Goal: Find specific page/section: Find specific page/section

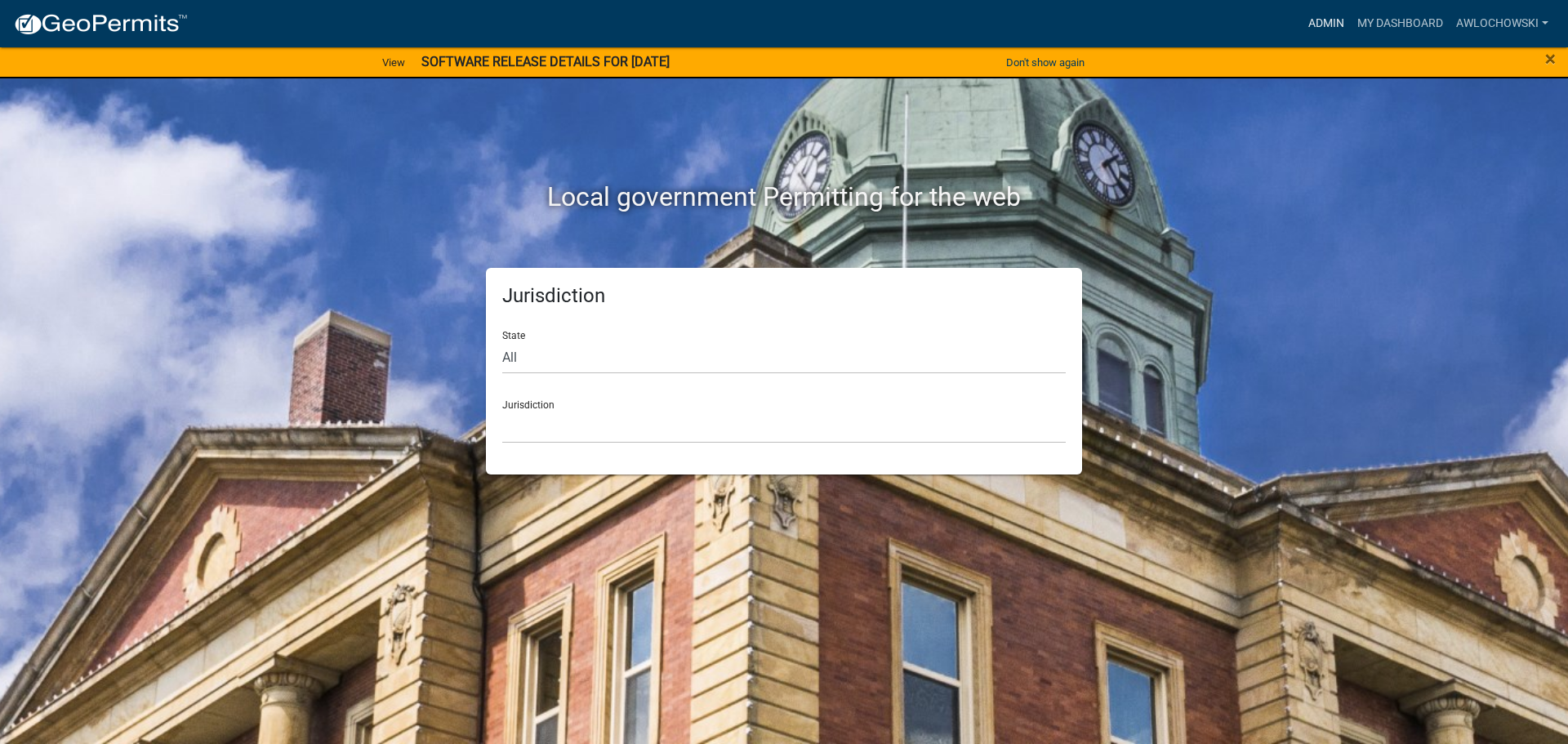
drag, startPoint x: 1330, startPoint y: 19, endPoint x: 1321, endPoint y: 22, distance: 9.5
click at [1328, 19] on link "Admin" at bounding box center [1326, 24] width 49 height 31
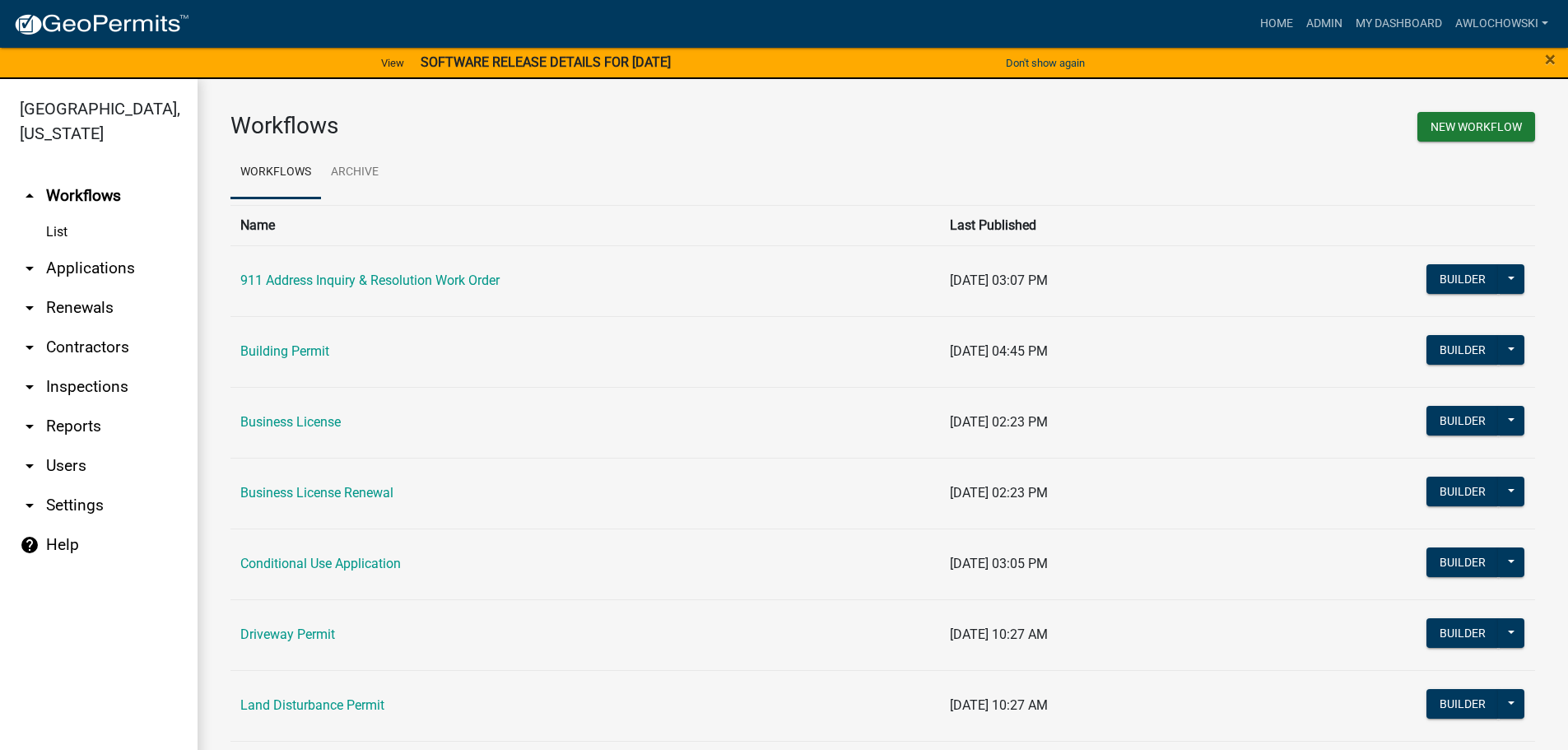
click at [96, 266] on link "arrow_drop_down Applications" at bounding box center [99, 268] width 197 height 39
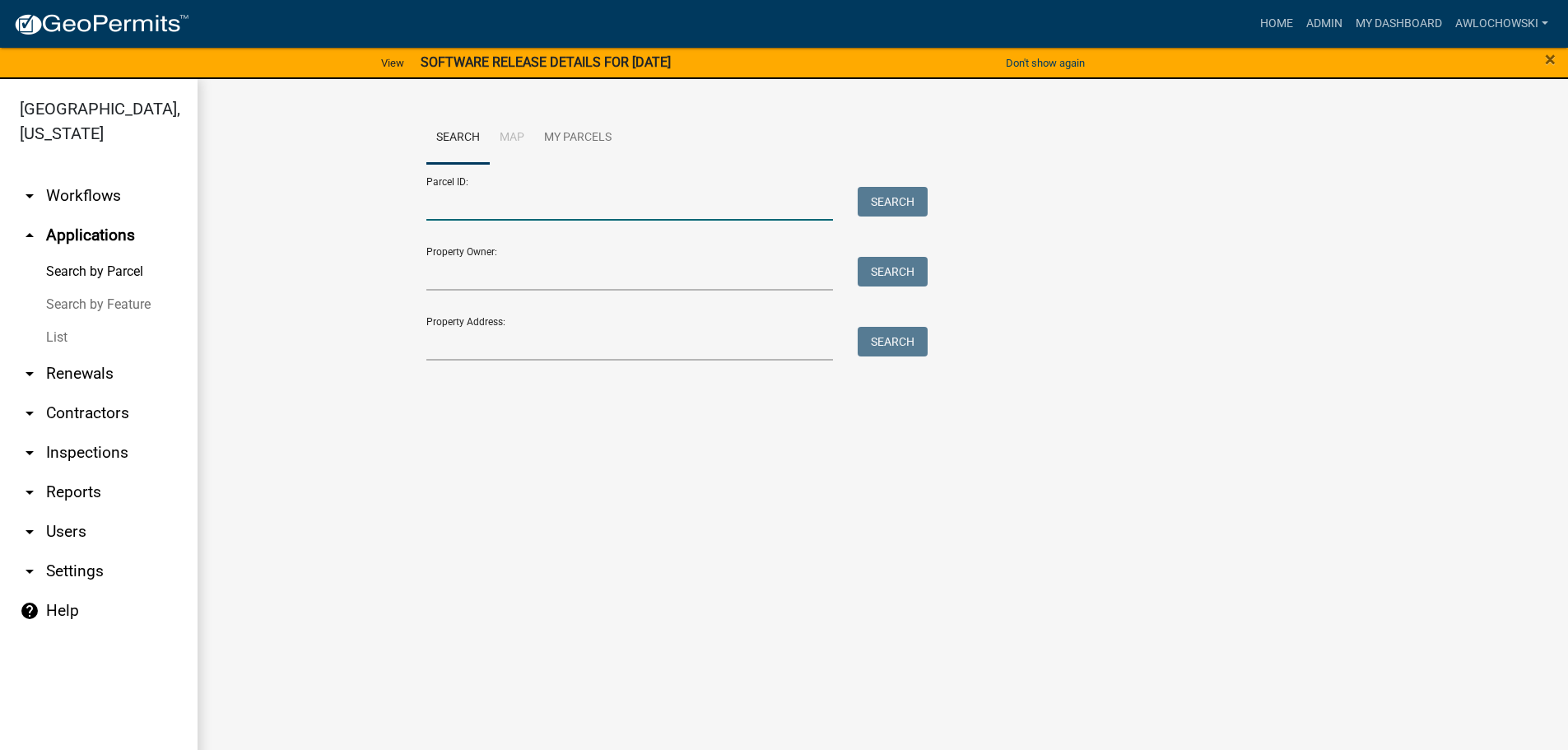
click at [432, 203] on input "Parcel ID:" at bounding box center [630, 203] width 408 height 33
type input "3142B 002"
click at [910, 201] on button "Search" at bounding box center [892, 201] width 70 height 30
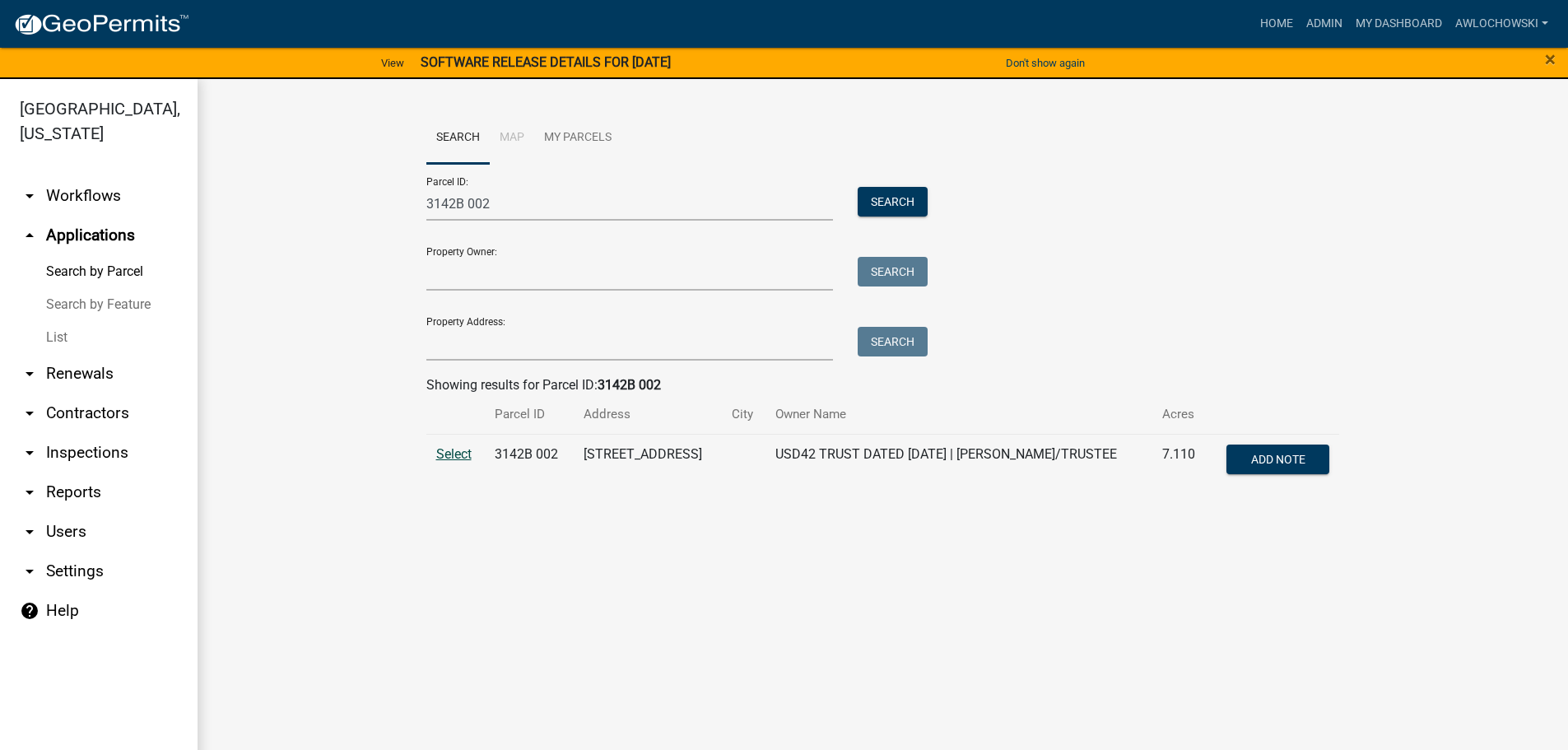
click at [452, 451] on span "Select" at bounding box center [453, 453] width 35 height 15
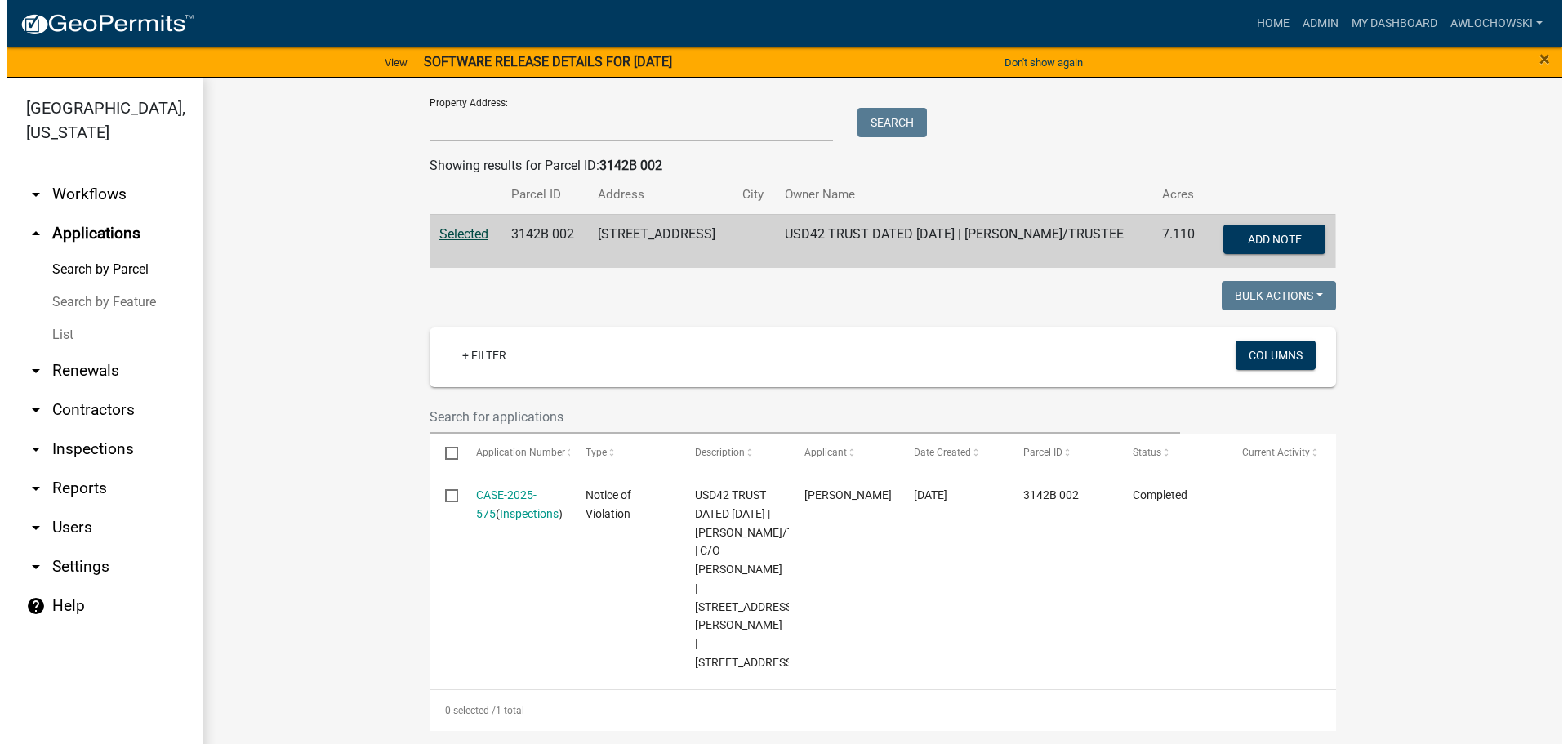
scroll to position [278, 0]
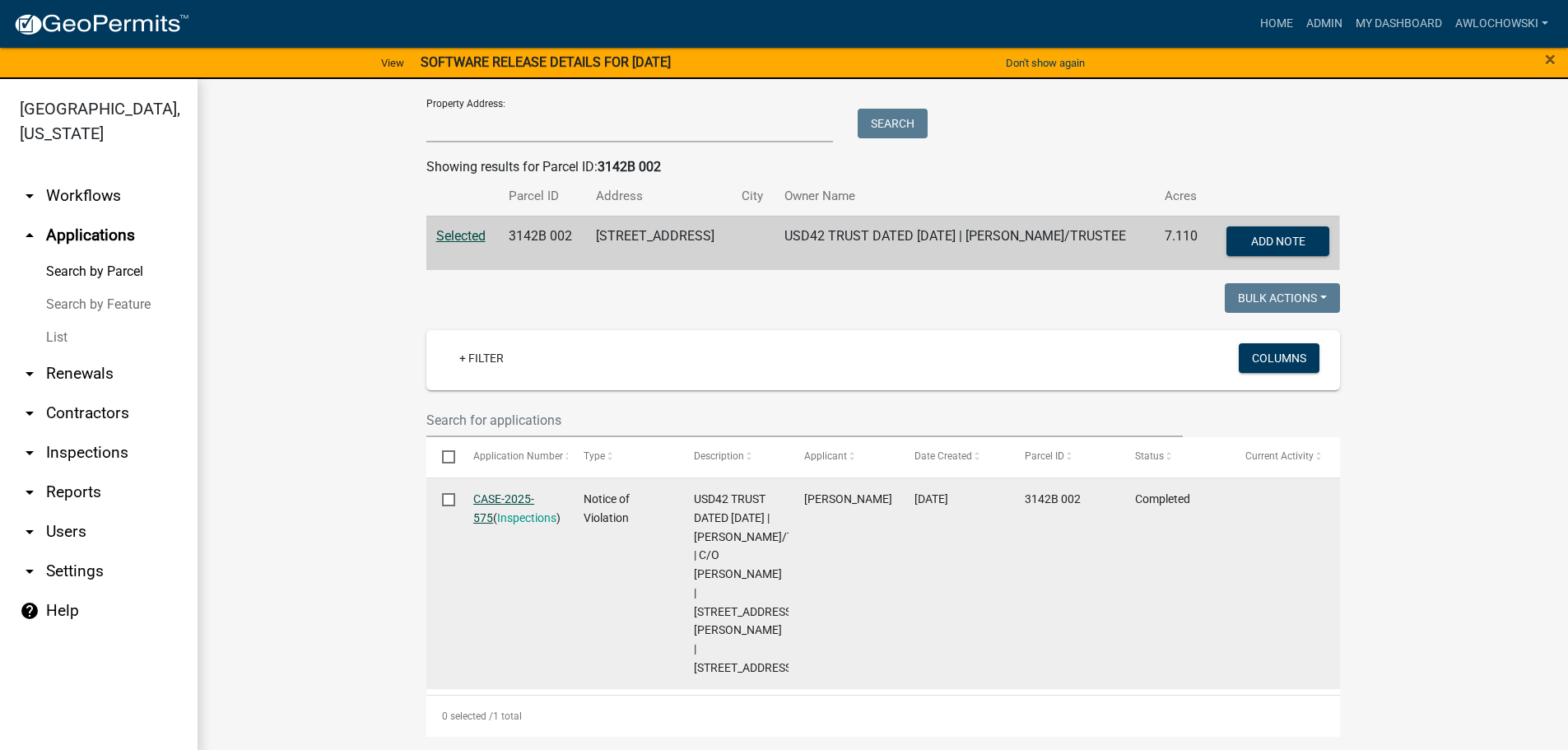
click at [484, 492] on link "CASE-2025-575" at bounding box center [504, 508] width 61 height 33
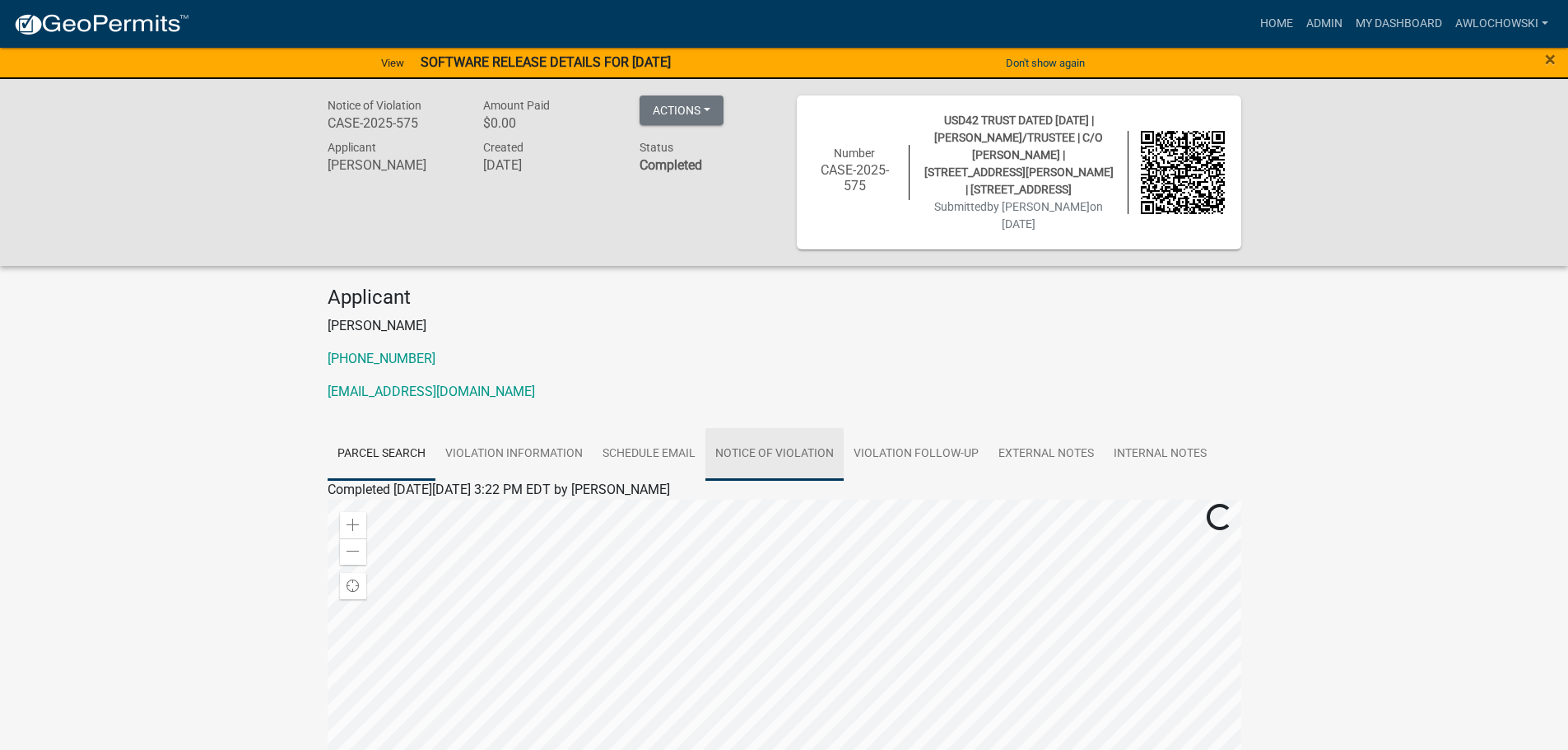
click at [747, 468] on link "Notice of Violation" at bounding box center [774, 453] width 139 height 53
click at [424, 517] on link "Notice of Violation" at bounding box center [386, 509] width 108 height 15
